Goal: Check status: Check status

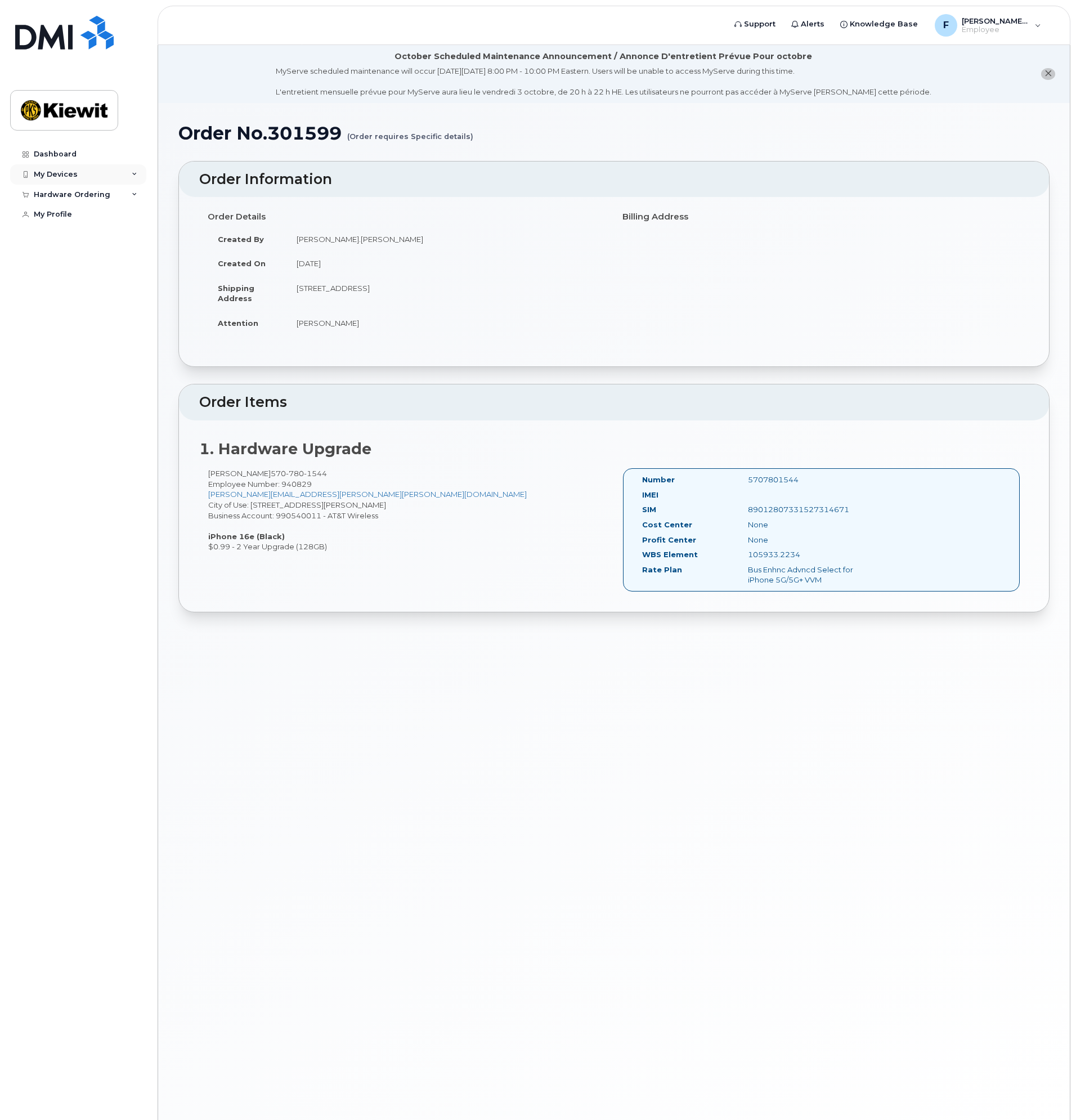
click at [136, 175] on icon at bounding box center [134, 174] width 6 height 6
click at [56, 156] on div "Dashboard" at bounding box center [55, 154] width 43 height 9
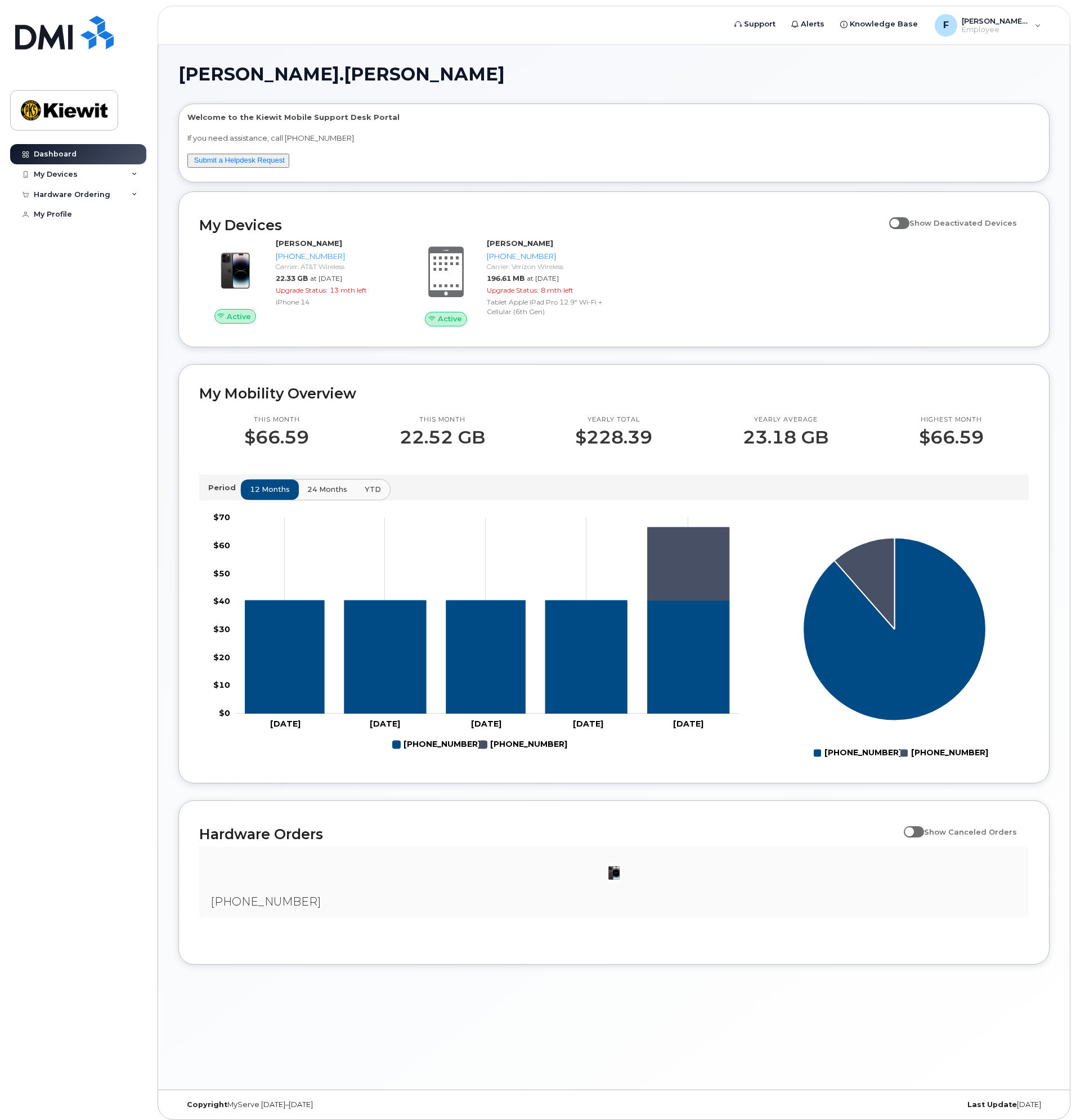
click at [907, 220] on span at bounding box center [899, 223] width 20 height 11
click at [899, 220] on input "Show Deactivated Devices" at bounding box center [894, 217] width 9 height 9
checkbox input "true"
click at [915, 831] on span at bounding box center [914, 831] width 20 height 11
click at [913, 830] on input "Show Canceled Orders" at bounding box center [909, 826] width 9 height 9
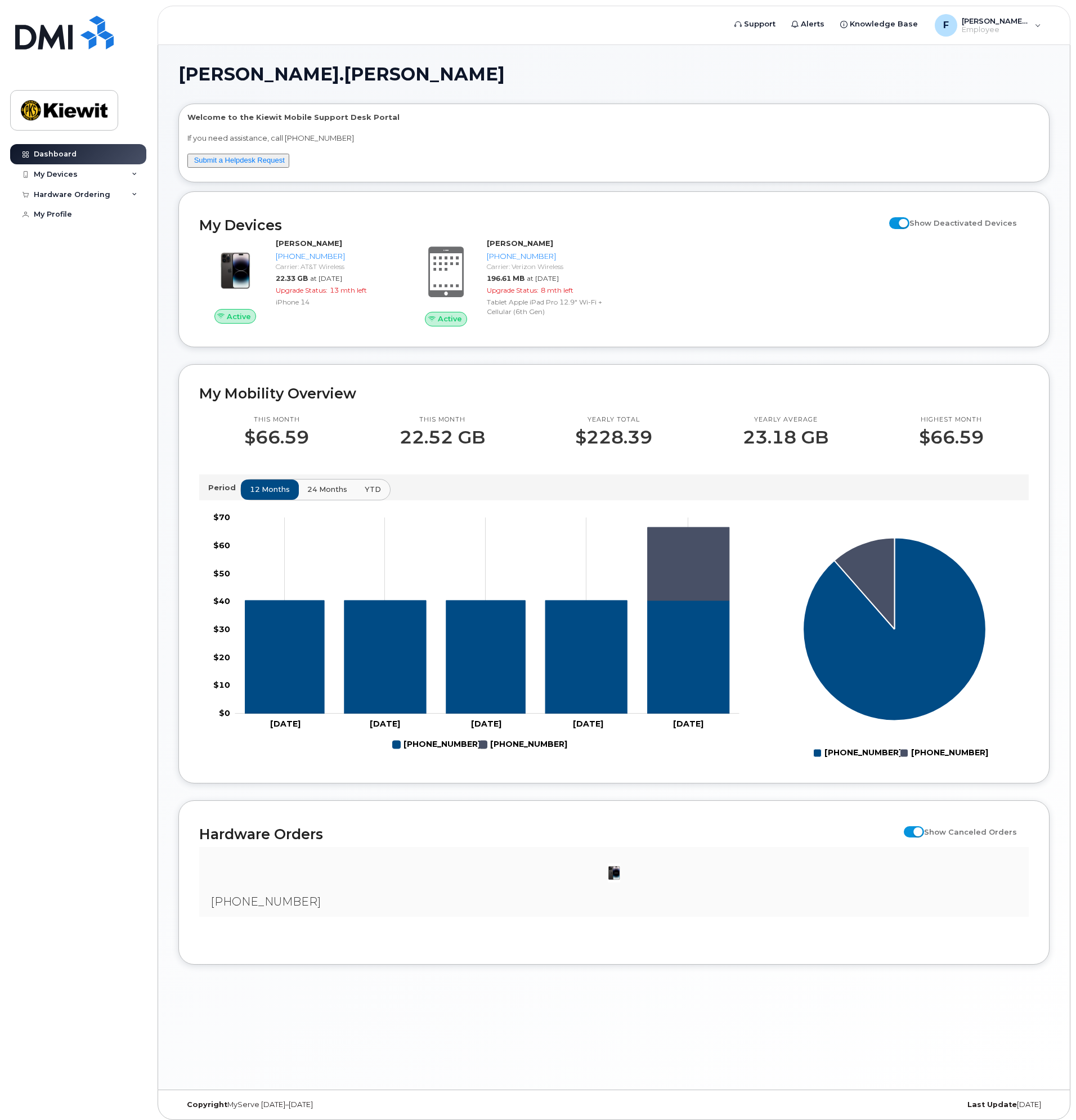
click at [920, 830] on span at bounding box center [914, 831] width 20 height 11
click at [913, 830] on input "Show Canceled Orders" at bounding box center [909, 826] width 9 height 9
checkbox input "false"
click at [603, 878] on div at bounding box center [614, 873] width 812 height 34
drag, startPoint x: 337, startPoint y: 876, endPoint x: 295, endPoint y: 891, distance: 44.6
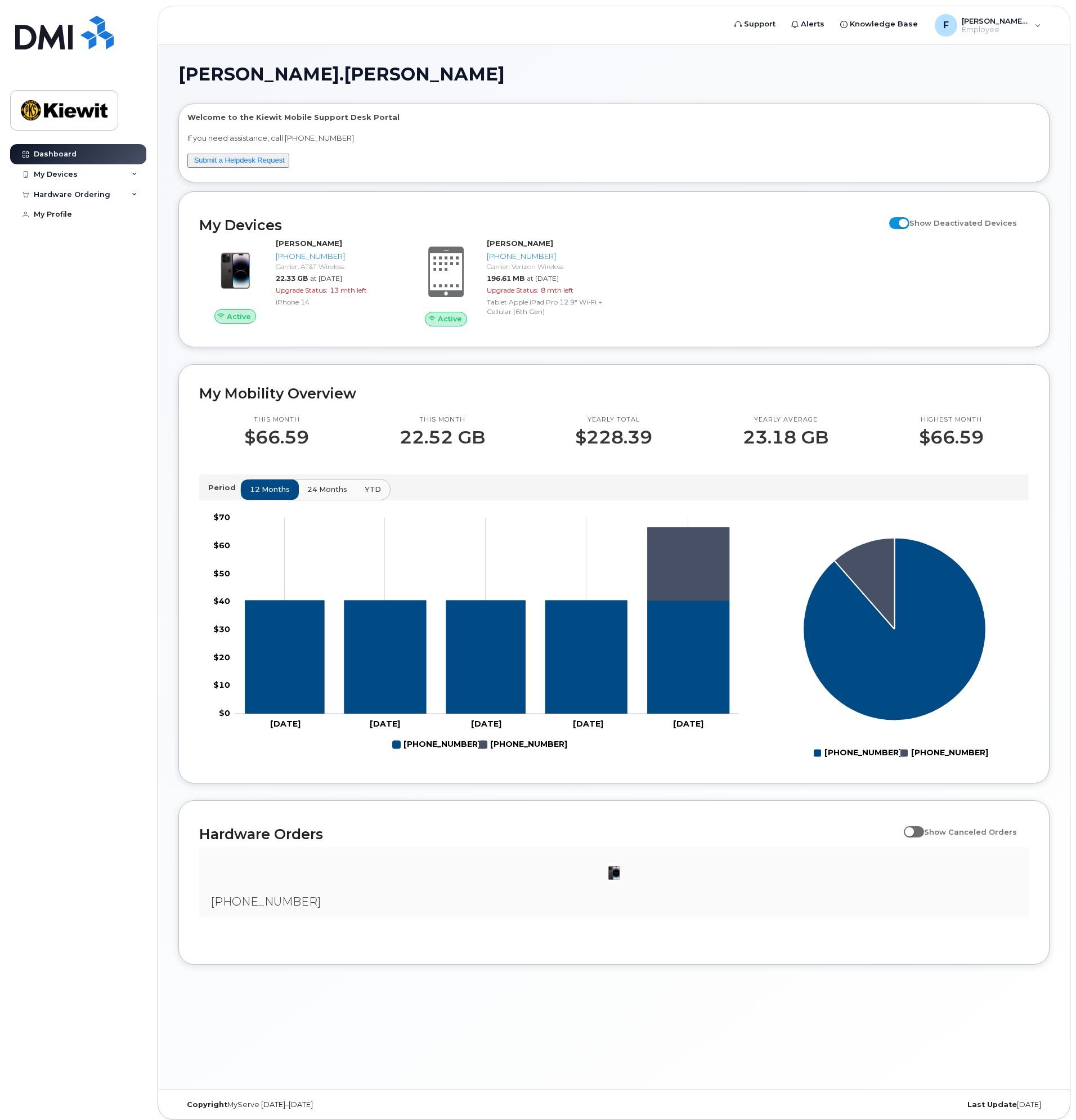
click at [335, 877] on div at bounding box center [614, 873] width 812 height 34
click at [302, 268] on div "Carrier: AT&T Wireless" at bounding box center [334, 266] width 117 height 10
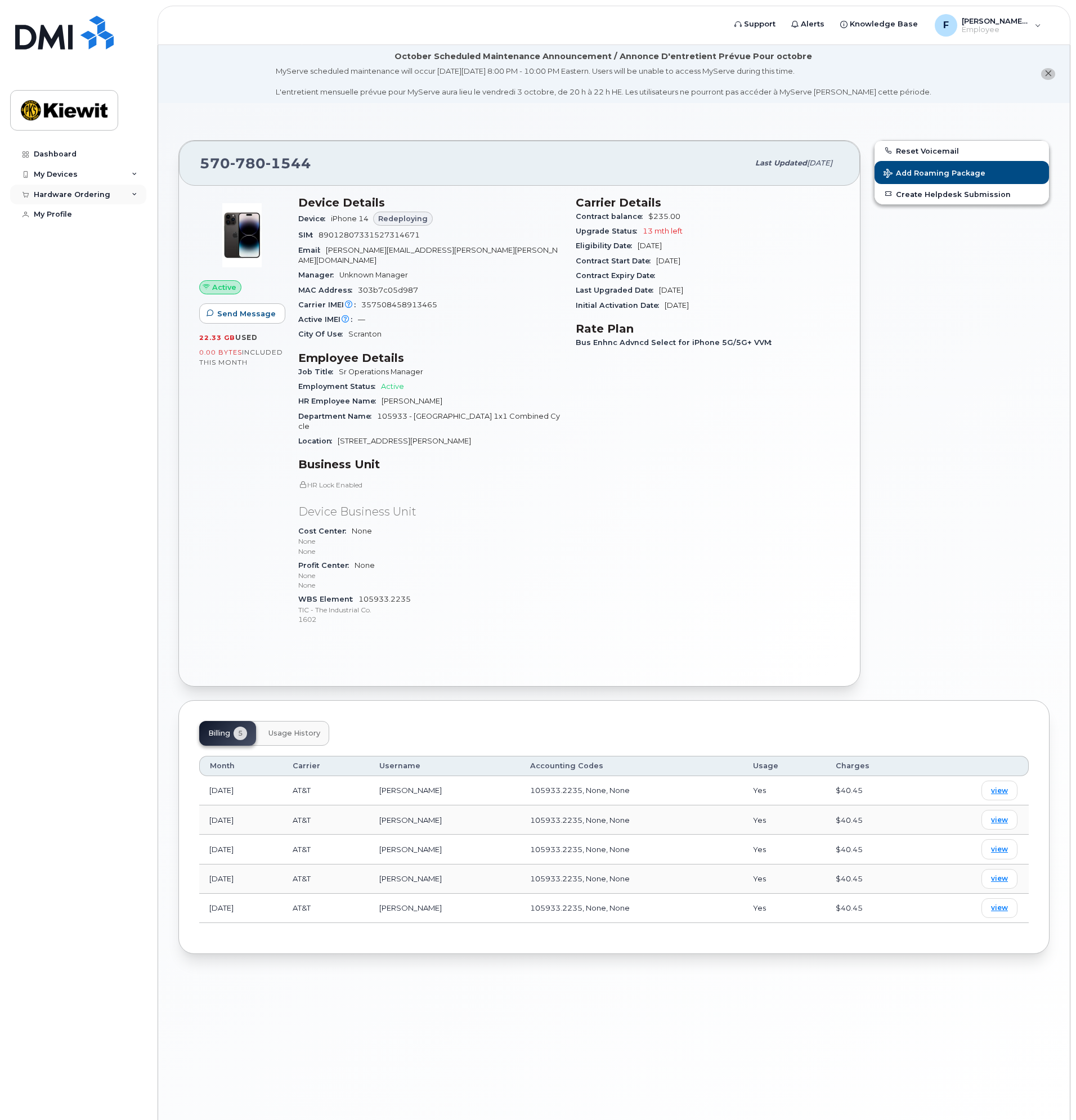
click at [117, 196] on div "Hardware Ordering" at bounding box center [78, 194] width 136 height 20
click at [61, 214] on div "My Orders" at bounding box center [59, 214] width 40 height 10
